Goal: Find specific page/section

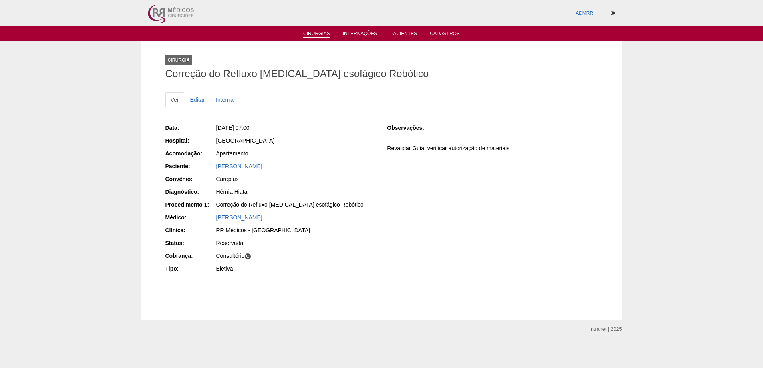
drag, startPoint x: 0, startPoint y: 0, endPoint x: 320, endPoint y: 31, distance: 321.8
click at [320, 31] on link "Cirurgias" at bounding box center [316, 34] width 27 height 7
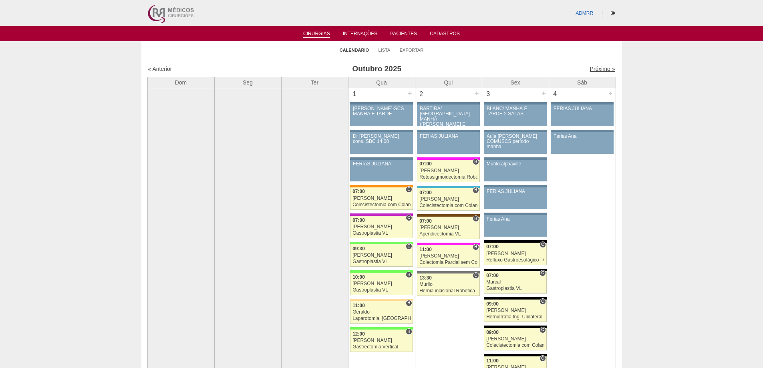
click at [603, 68] on link "Próximo »" at bounding box center [601, 69] width 25 height 6
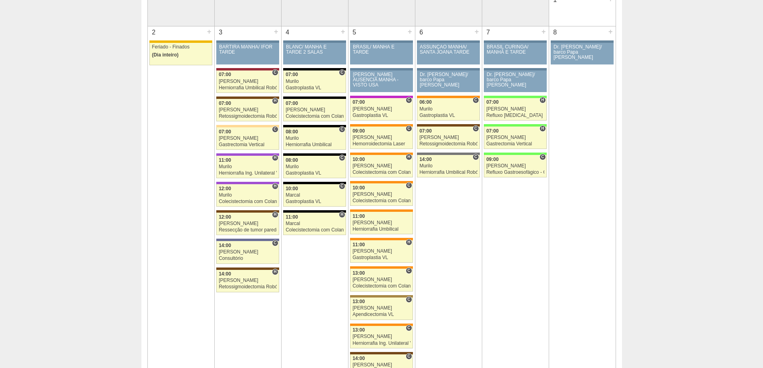
scroll to position [80, 0]
